Goal: Find specific page/section: Find specific page/section

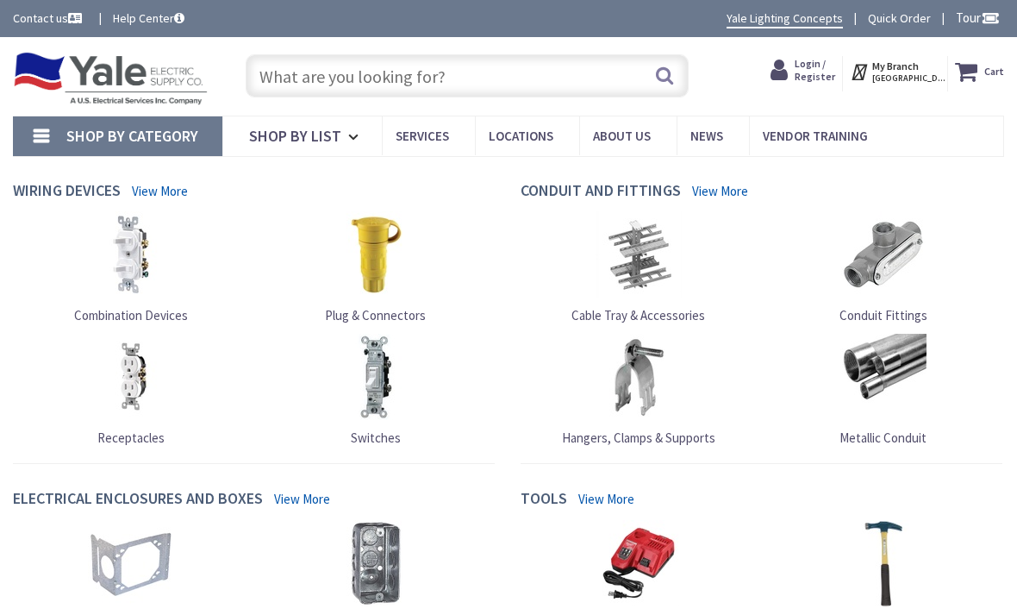
click at [482, 78] on input "text" at bounding box center [468, 75] width 444 height 43
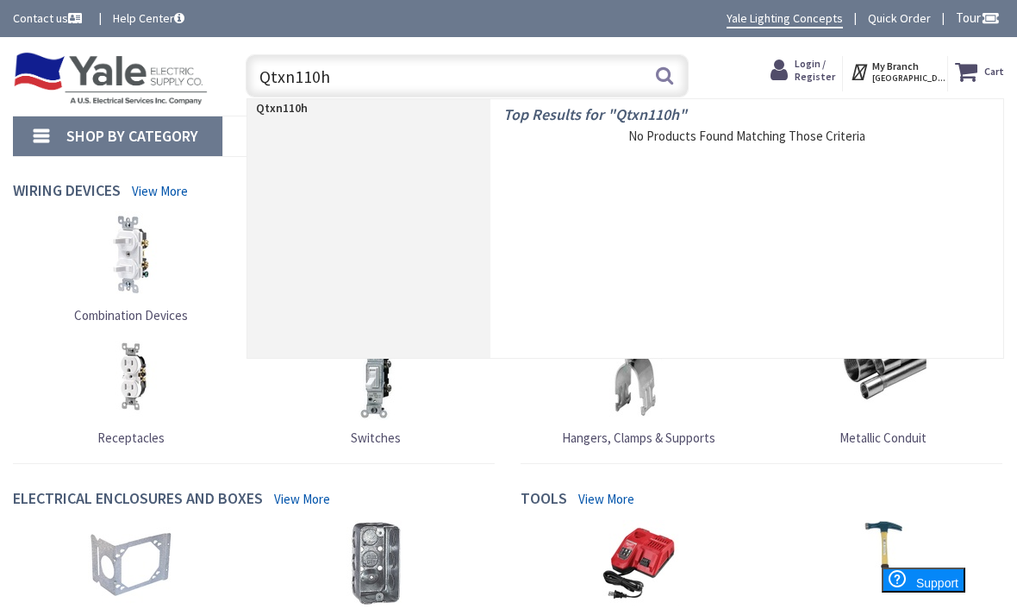
type input "Qtxn110"
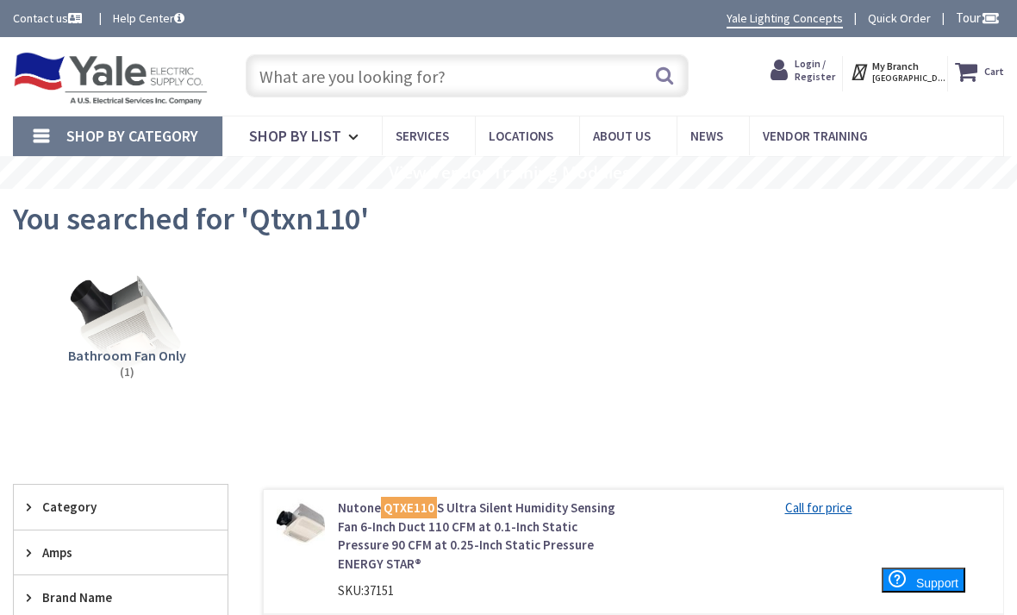
click at [559, 57] on input "text" at bounding box center [468, 75] width 444 height 43
click at [572, 74] on input "text" at bounding box center [468, 75] width 444 height 43
